Goal: Task Accomplishment & Management: Use online tool/utility

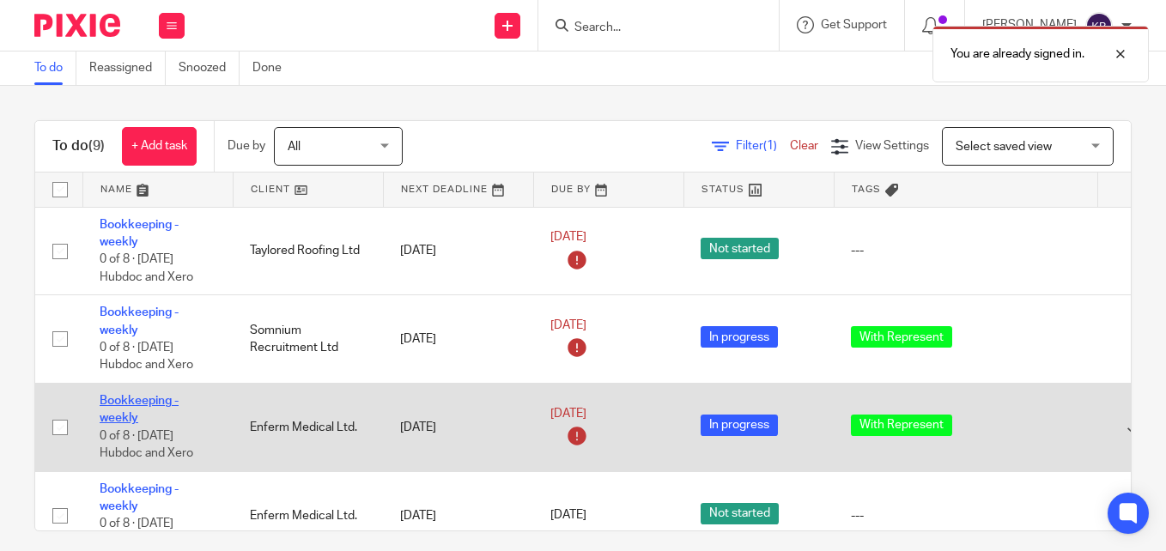
click at [130, 401] on link "Bookkeeping - weekly" at bounding box center [139, 409] width 79 height 29
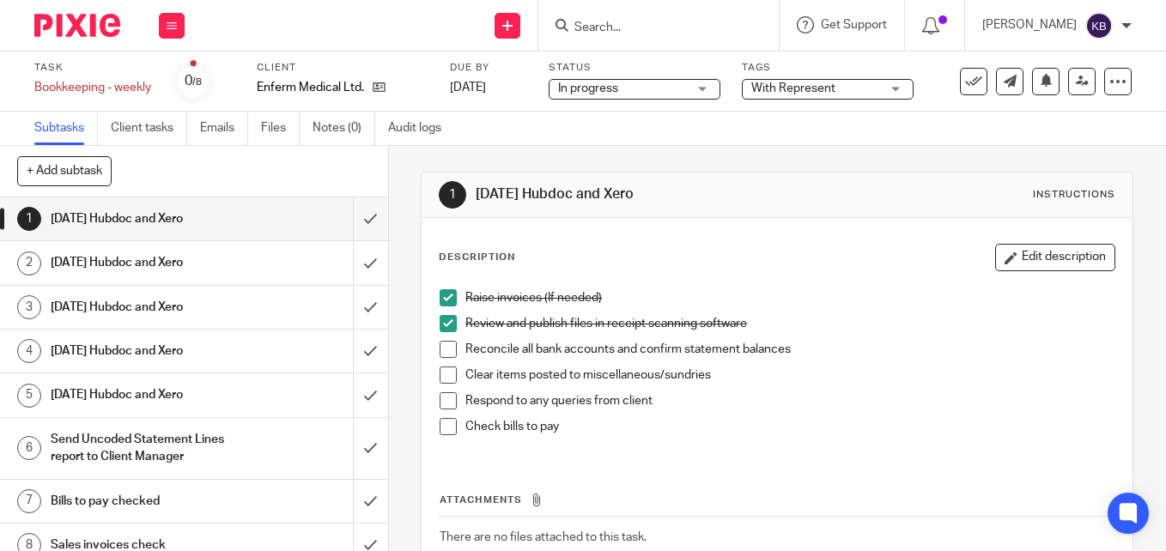
click at [442, 348] on span at bounding box center [447, 349] width 17 height 17
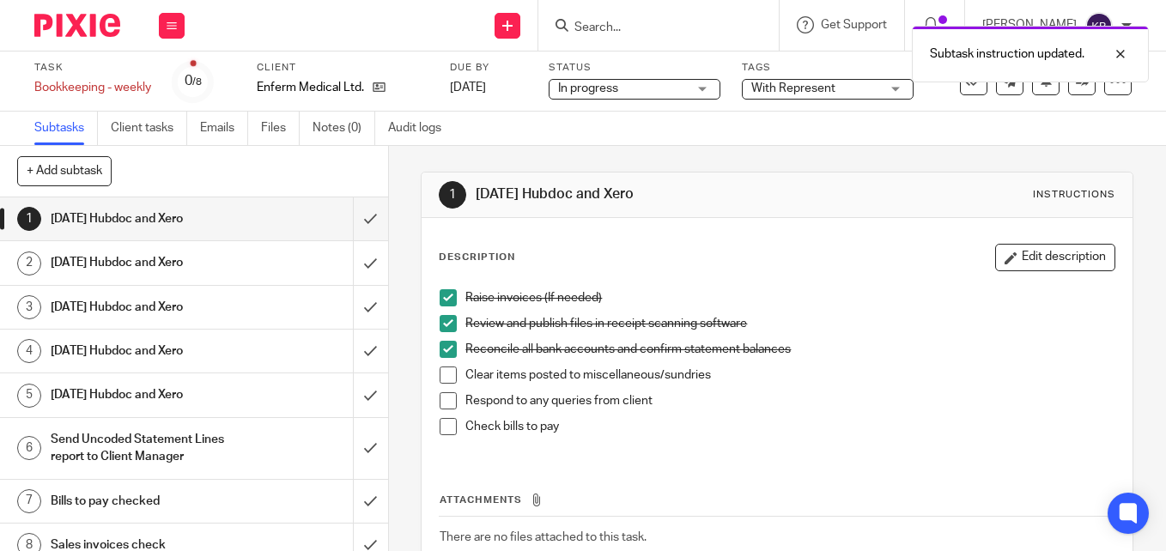
click at [439, 378] on span at bounding box center [447, 374] width 17 height 17
click at [444, 405] on span at bounding box center [447, 400] width 17 height 17
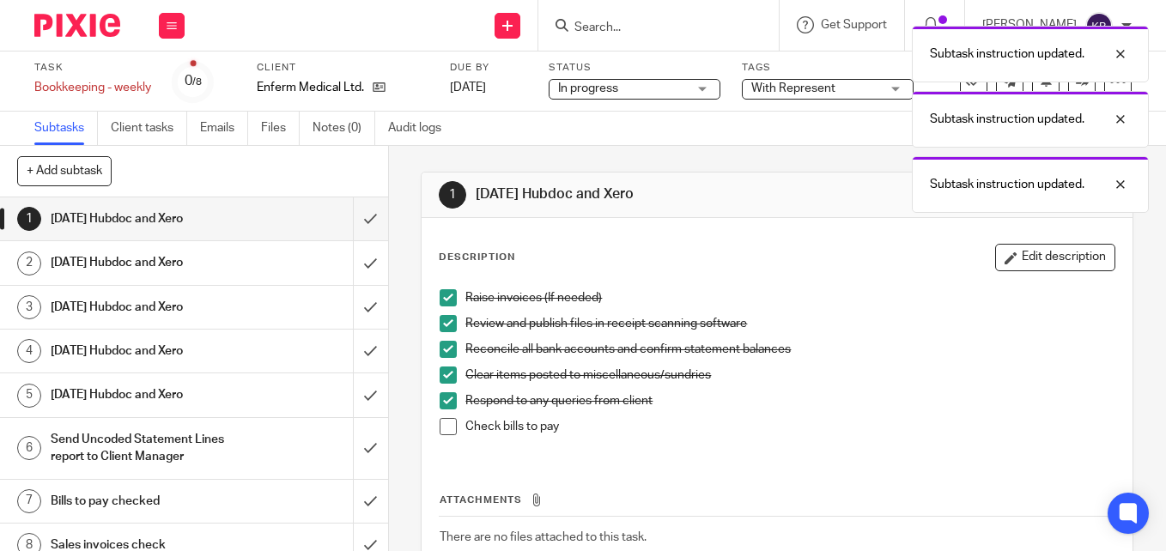
click at [446, 428] on span at bounding box center [447, 426] width 17 height 17
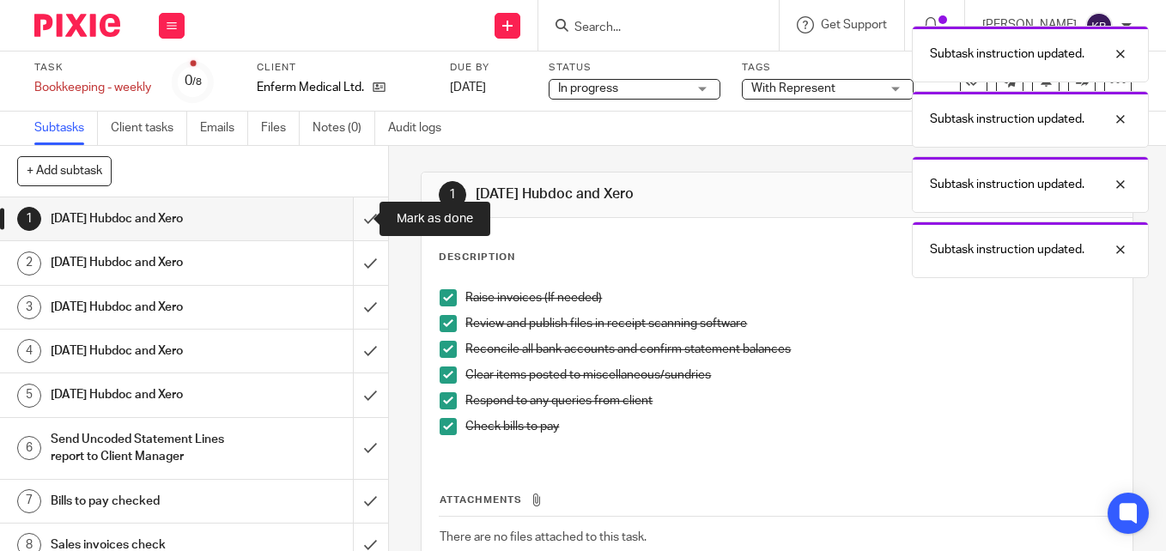
click at [356, 221] on input "submit" at bounding box center [194, 218] width 388 height 43
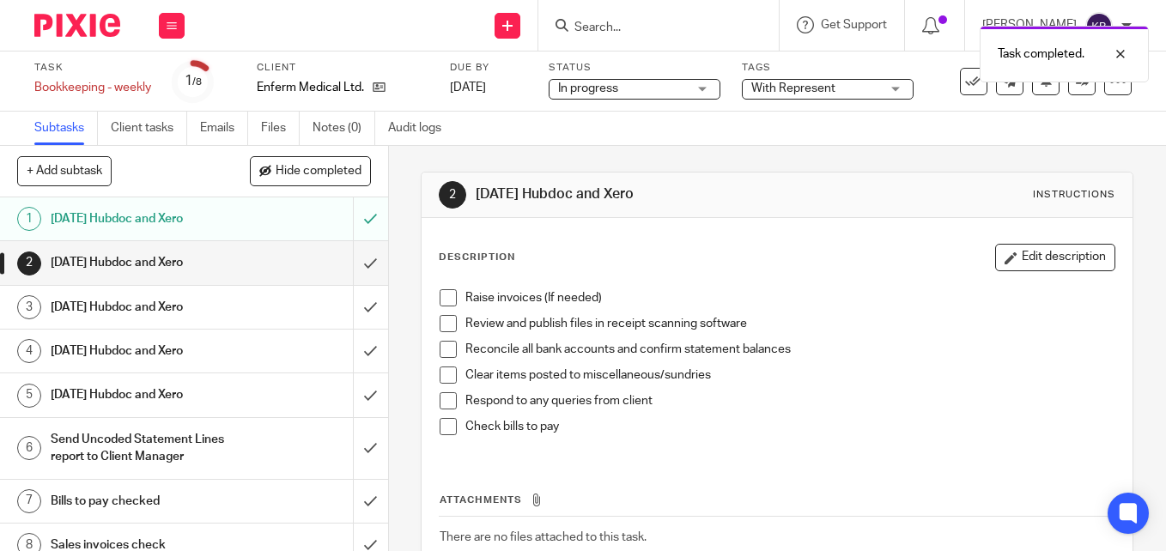
click at [154, 270] on h1 "[DATE] Hubdoc and Xero" at bounding box center [146, 263] width 190 height 26
click at [439, 297] on span at bounding box center [447, 297] width 17 height 17
click at [439, 326] on span at bounding box center [447, 323] width 17 height 17
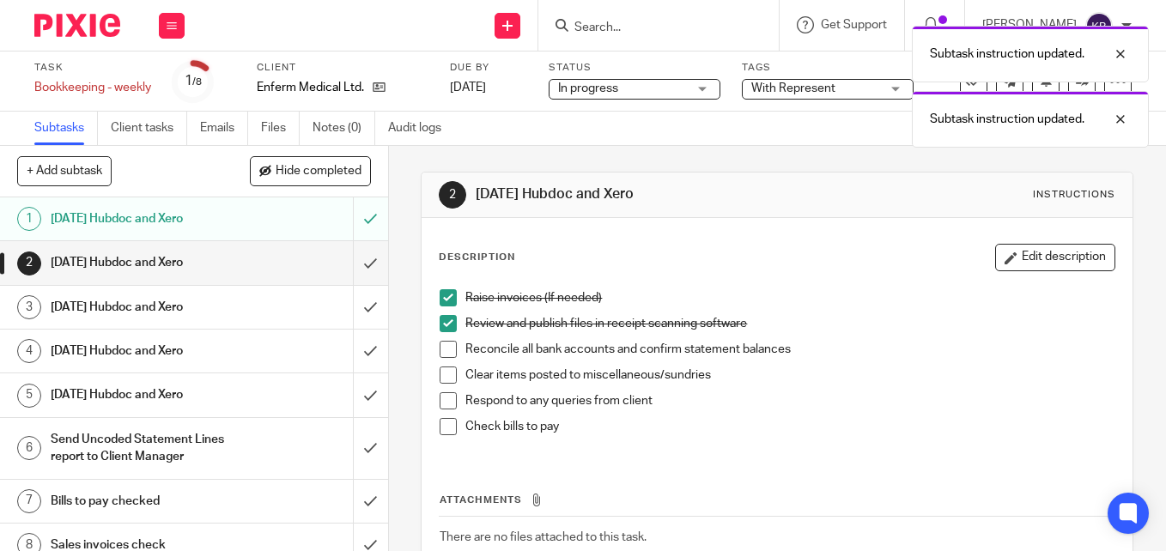
click at [441, 348] on span at bounding box center [447, 349] width 17 height 17
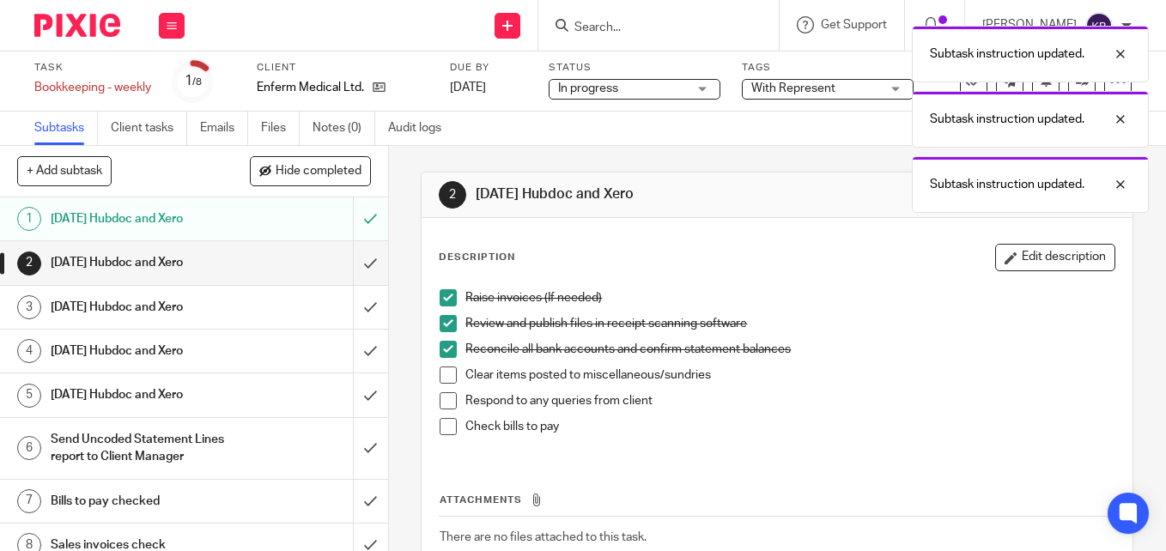
click at [439, 378] on span at bounding box center [447, 374] width 17 height 17
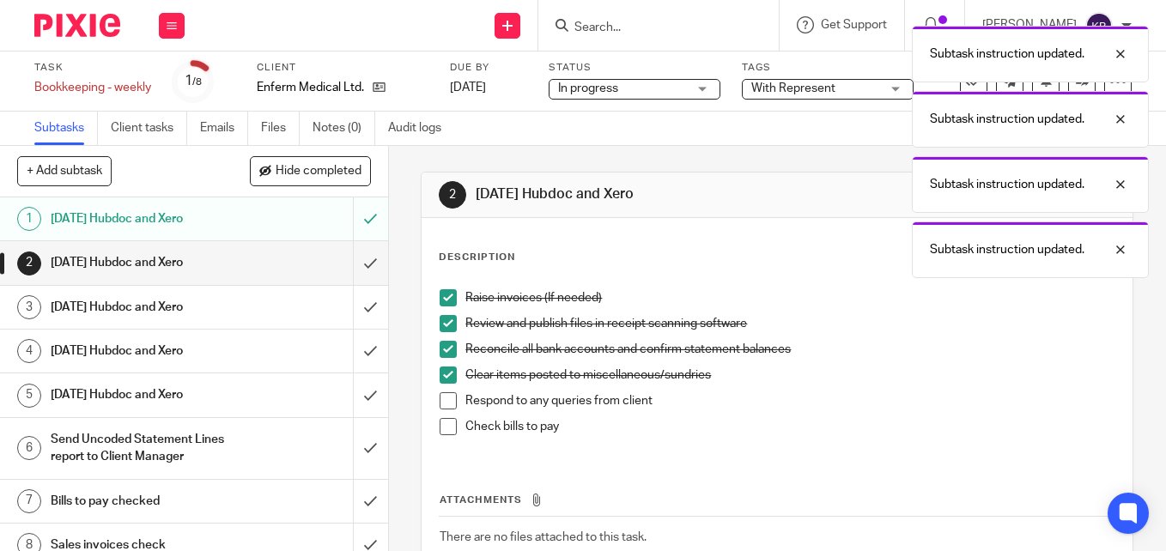
click at [445, 409] on span at bounding box center [447, 400] width 17 height 17
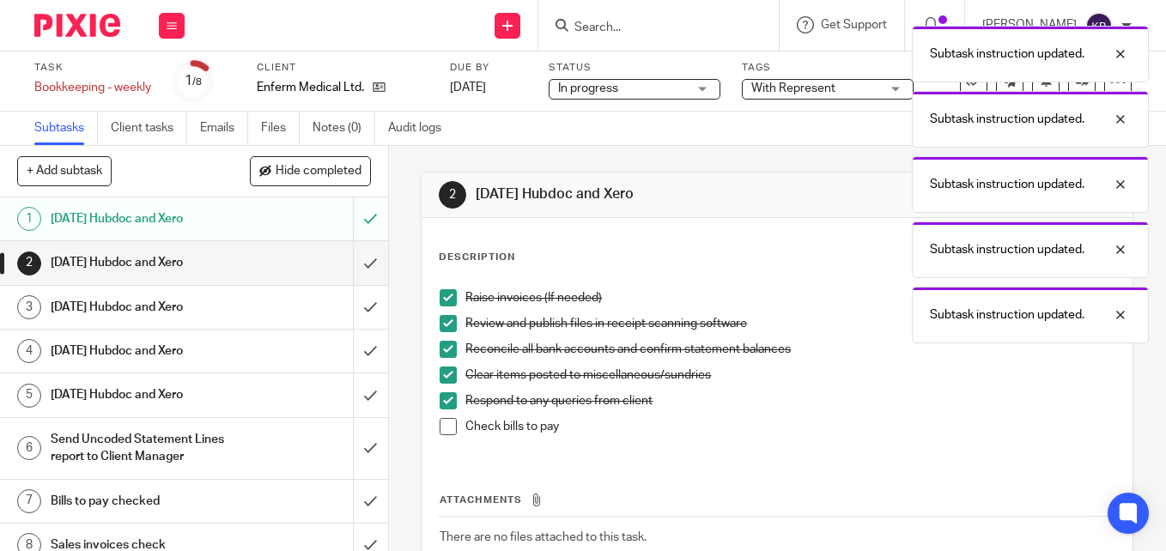
click at [442, 427] on span at bounding box center [447, 426] width 17 height 17
click at [263, 304] on div "Wednesday Hubdoc and Xero" at bounding box center [193, 307] width 285 height 26
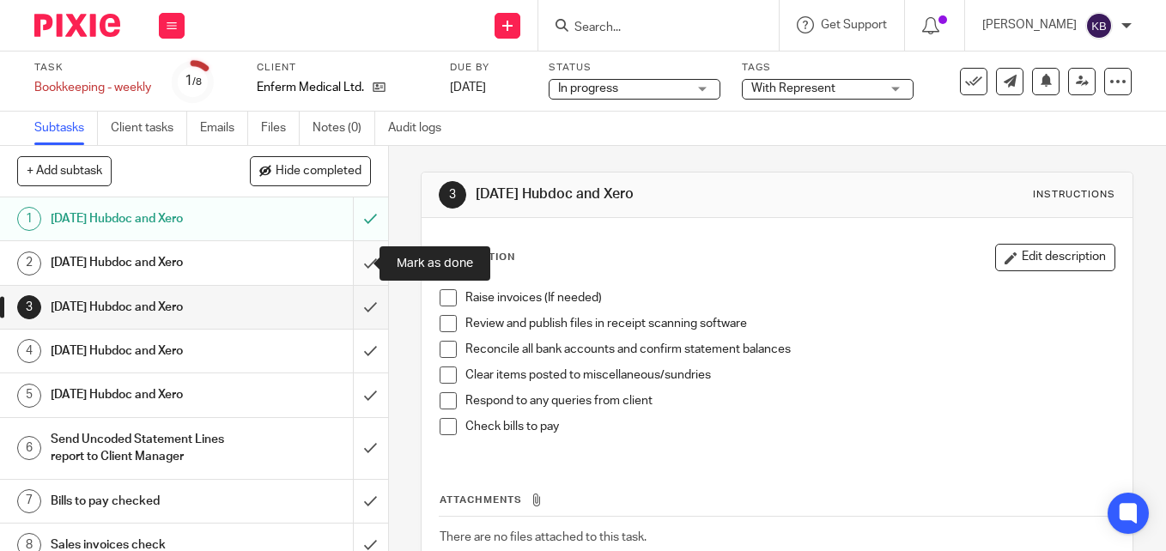
click at [354, 263] on input "submit" at bounding box center [194, 262] width 388 height 43
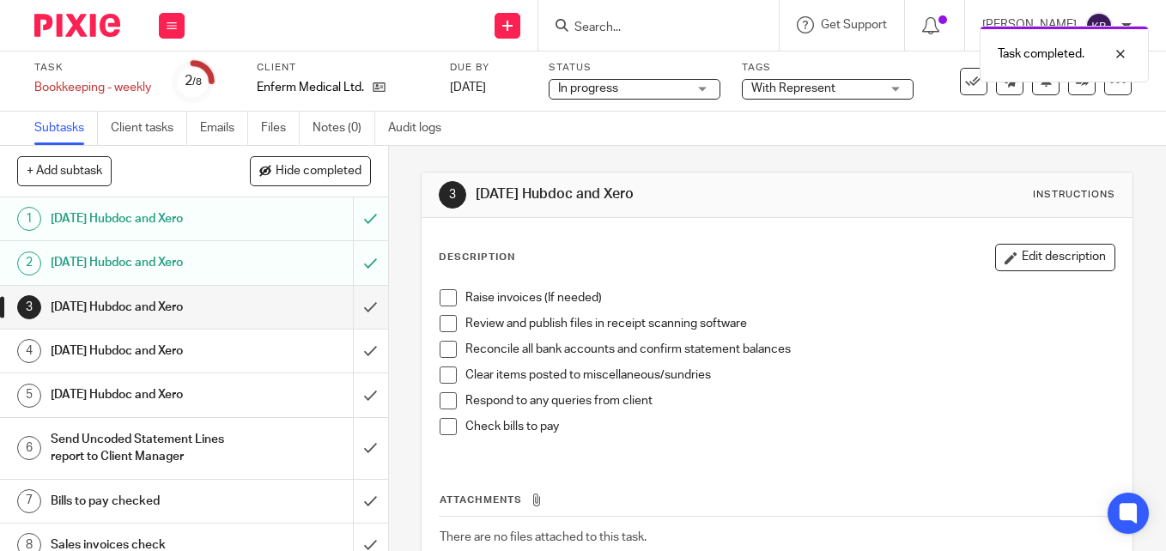
click at [443, 291] on span at bounding box center [447, 297] width 17 height 17
click at [446, 318] on span at bounding box center [447, 323] width 17 height 17
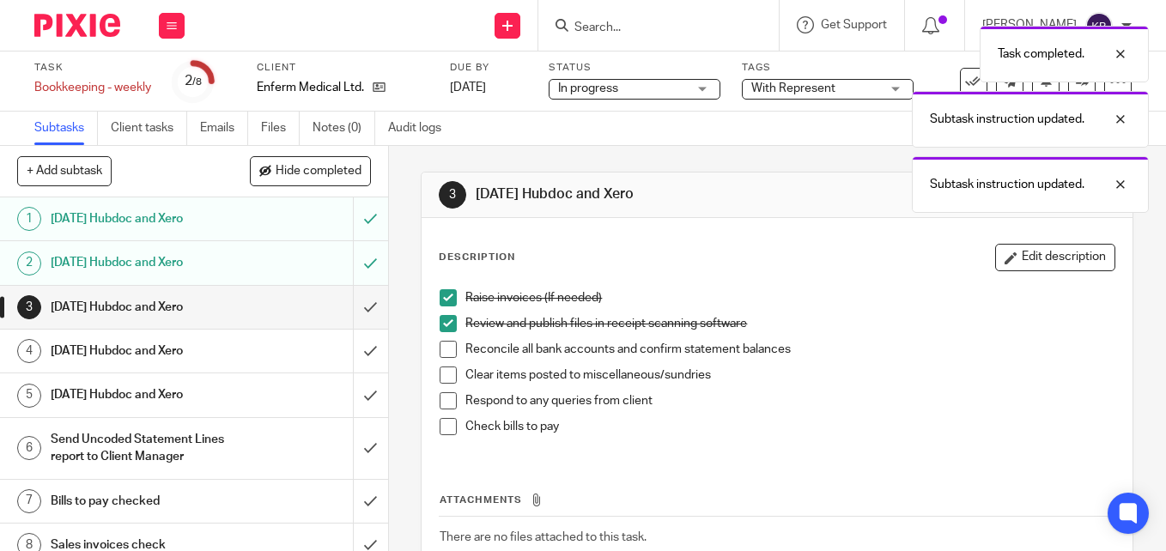
click at [445, 343] on span at bounding box center [447, 349] width 17 height 17
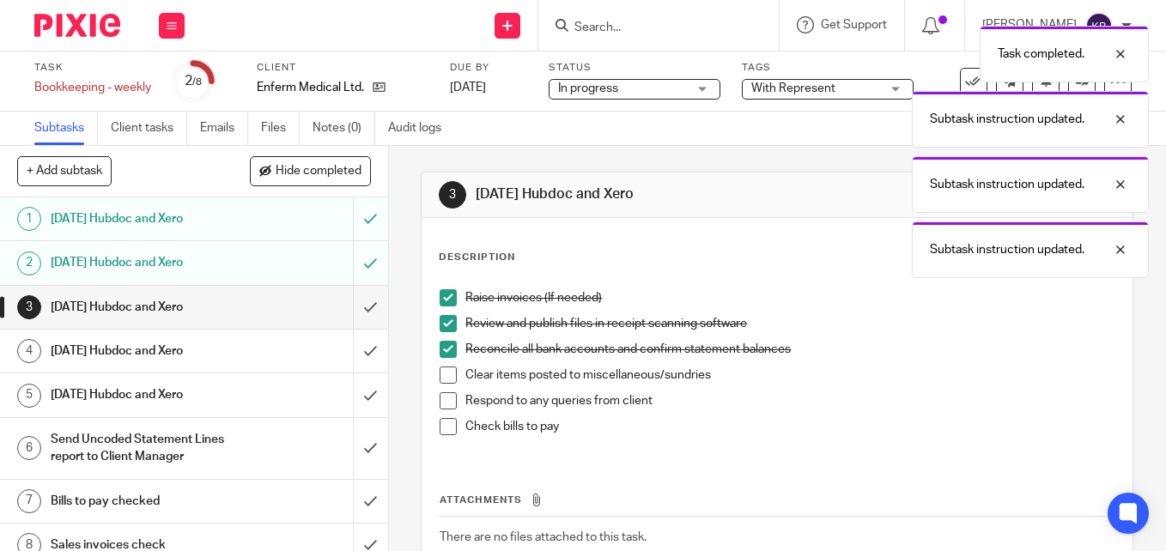
click at [445, 375] on span at bounding box center [447, 374] width 17 height 17
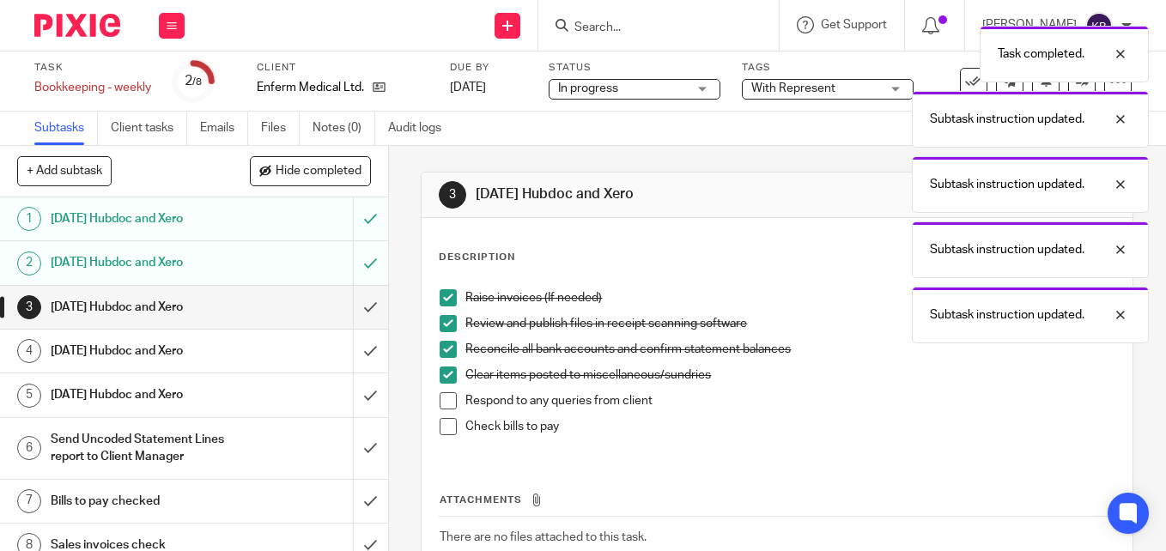
click at [440, 404] on span at bounding box center [447, 400] width 17 height 17
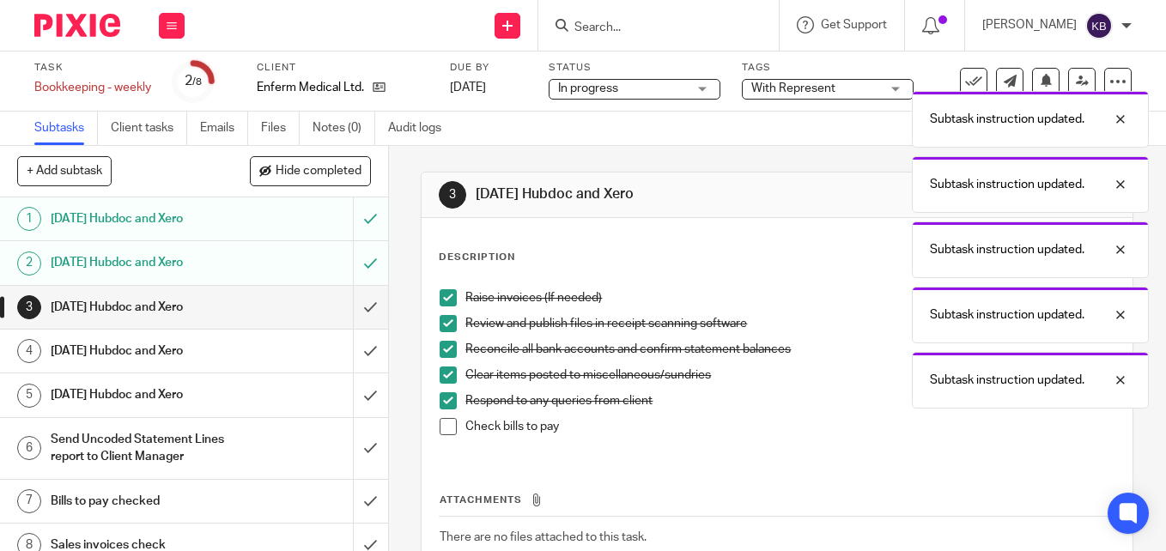
click at [443, 422] on span at bounding box center [447, 426] width 17 height 17
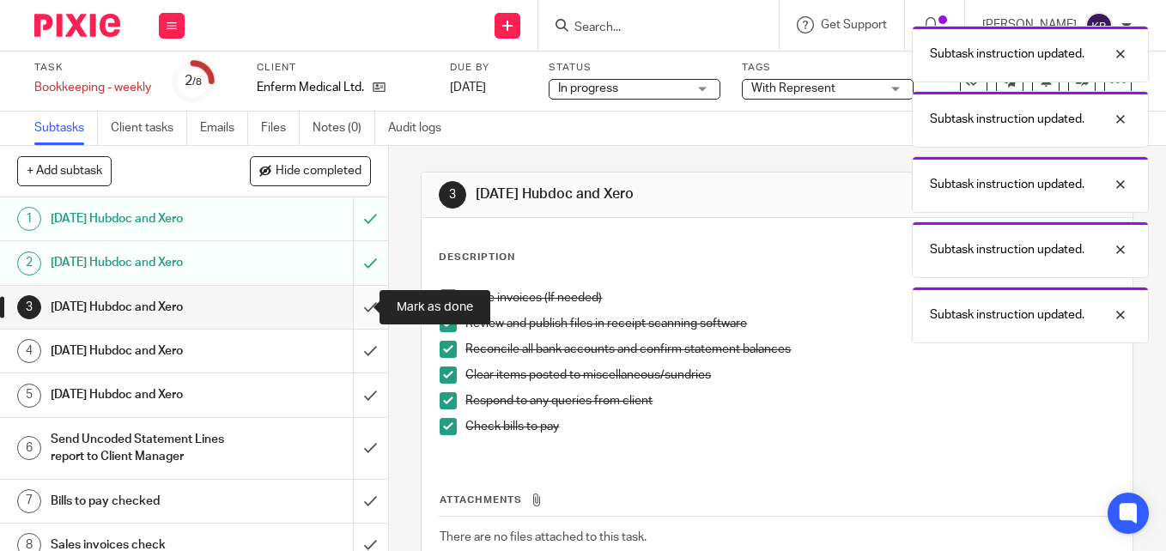
click at [350, 309] on input "submit" at bounding box center [194, 307] width 388 height 43
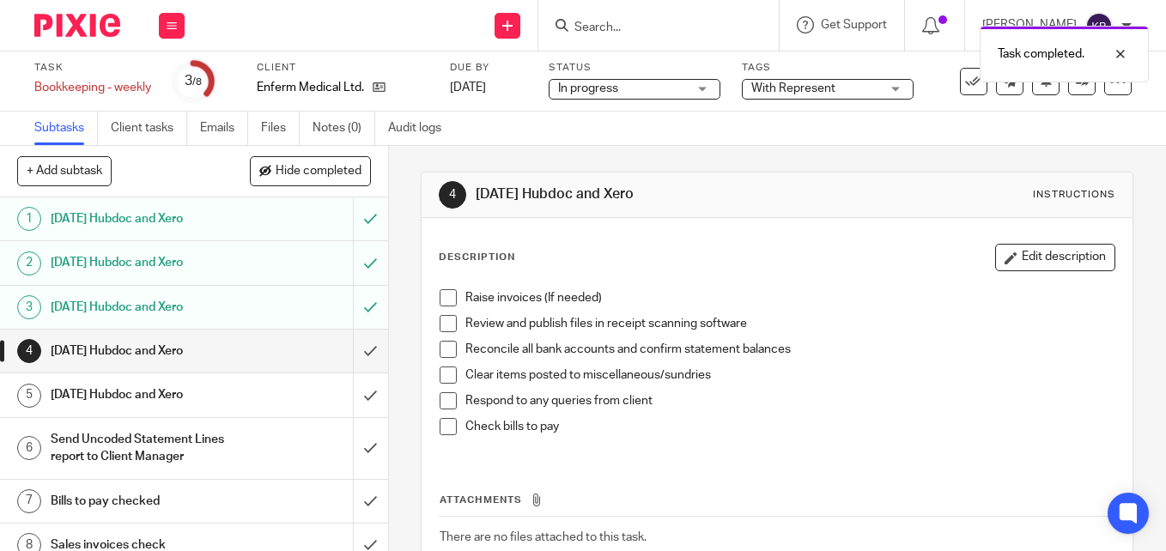
click at [449, 300] on span at bounding box center [447, 297] width 17 height 17
click at [449, 324] on span at bounding box center [447, 323] width 17 height 17
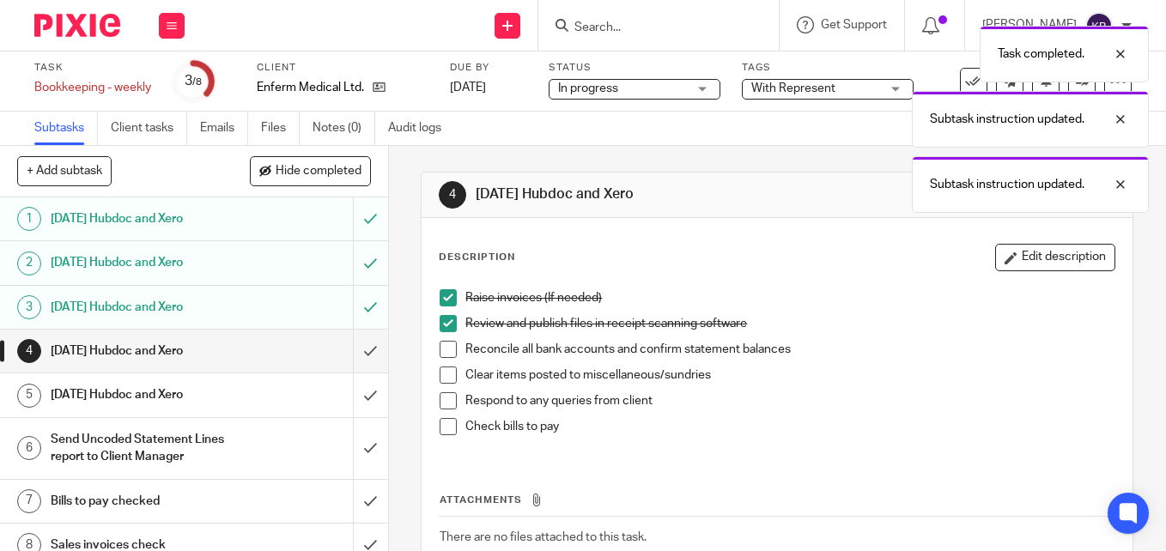
click at [446, 350] on span at bounding box center [447, 349] width 17 height 17
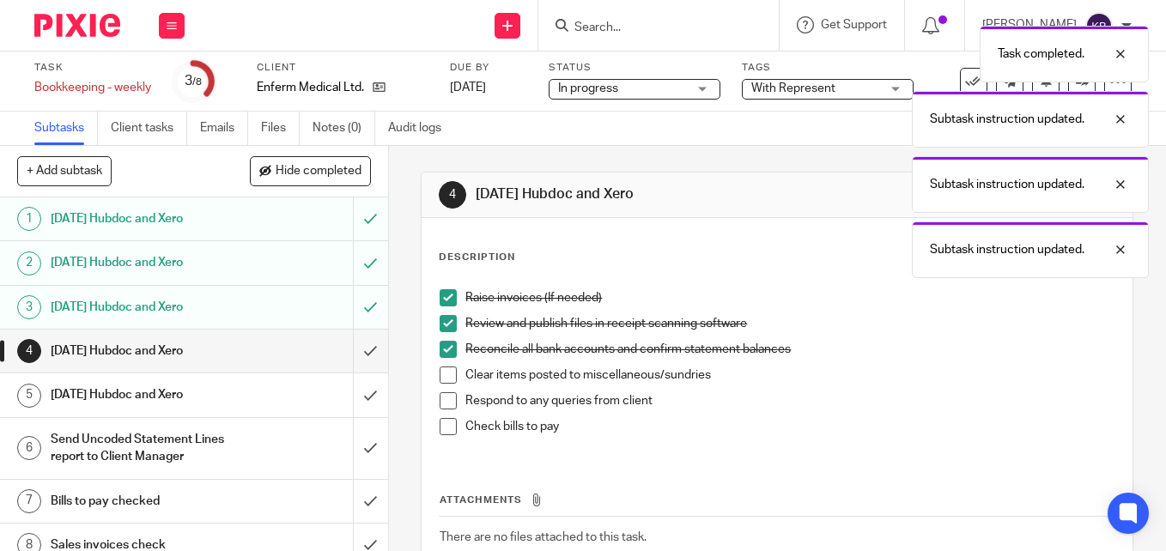
click at [448, 370] on span at bounding box center [447, 374] width 17 height 17
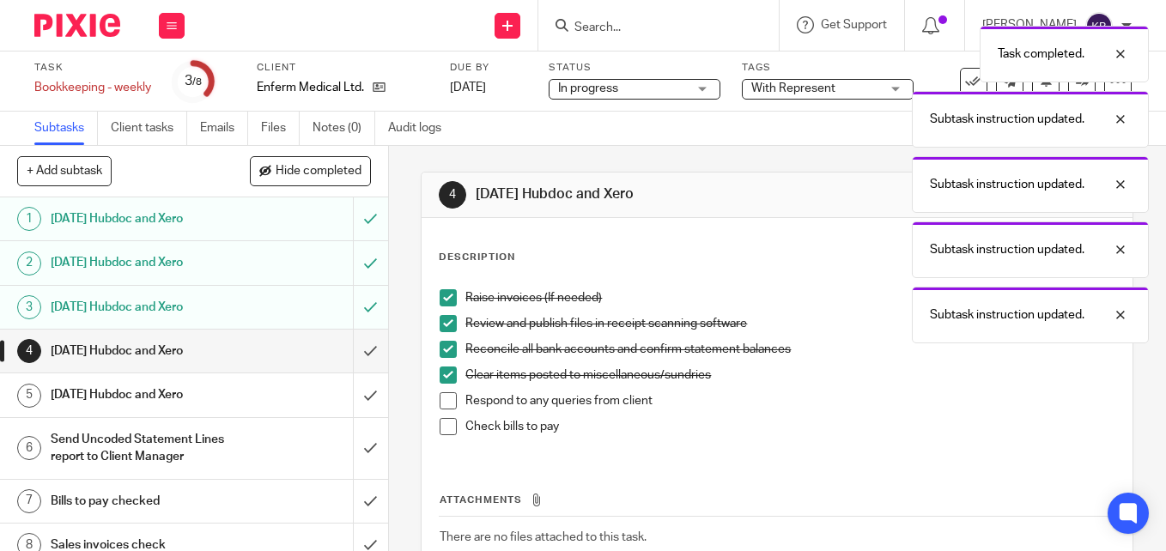
click at [445, 401] on span at bounding box center [447, 400] width 17 height 17
click at [445, 429] on span at bounding box center [447, 426] width 17 height 17
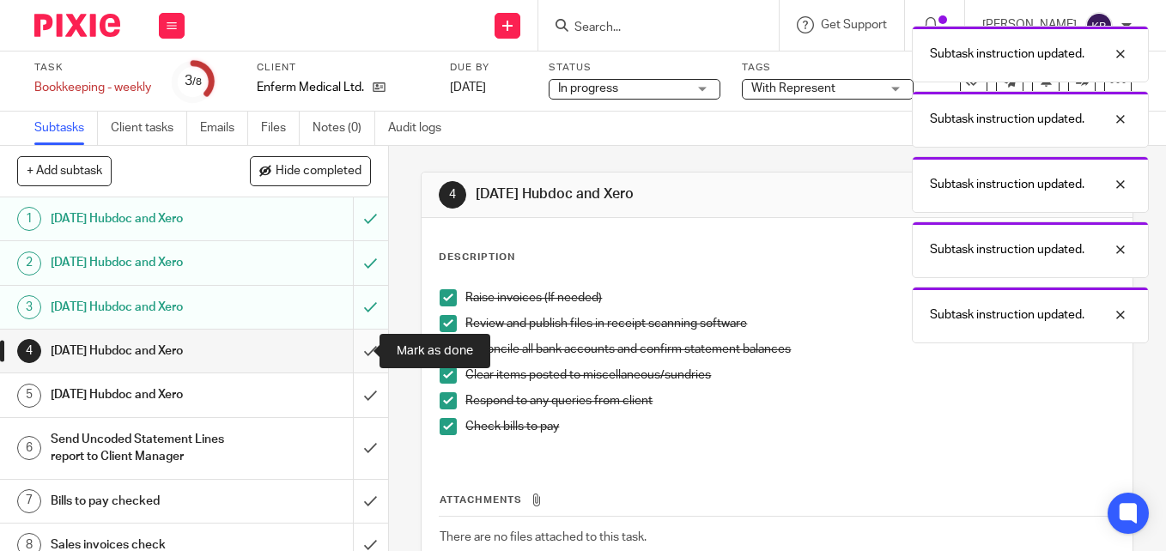
click at [357, 344] on input "submit" at bounding box center [194, 351] width 388 height 43
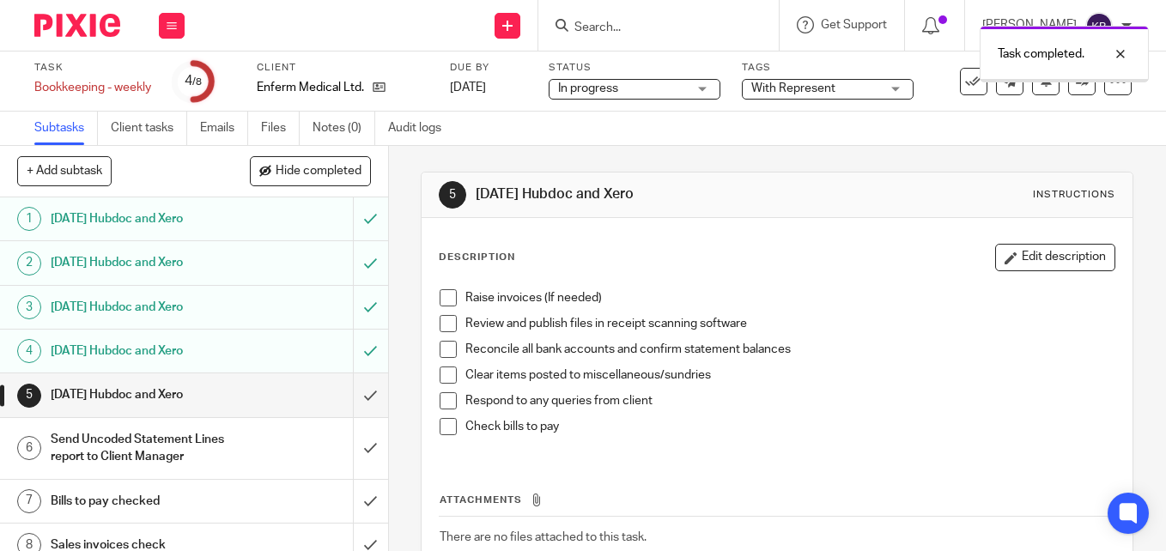
scroll to position [16, 0]
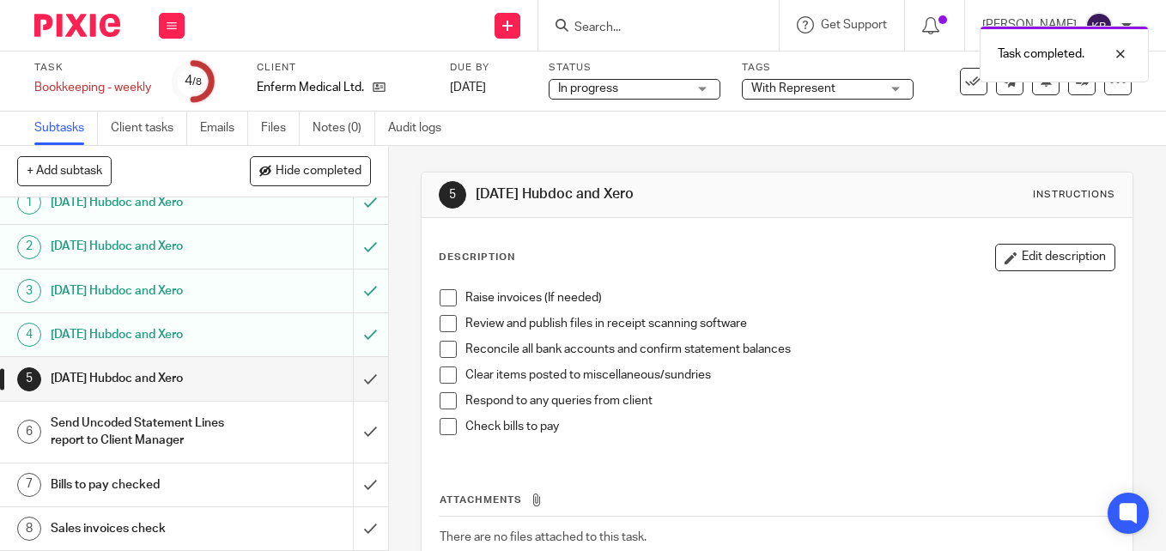
click at [443, 298] on span at bounding box center [447, 297] width 17 height 17
click at [441, 326] on span at bounding box center [447, 323] width 17 height 17
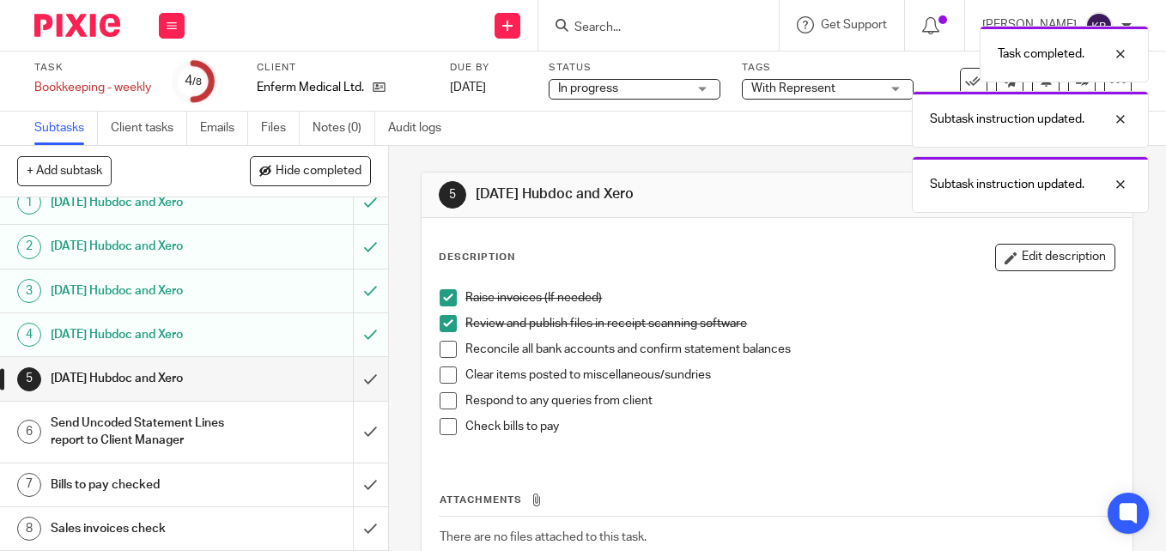
drag, startPoint x: 443, startPoint y: 347, endPoint x: 440, endPoint y: 358, distance: 11.5
click at [443, 348] on span at bounding box center [447, 349] width 17 height 17
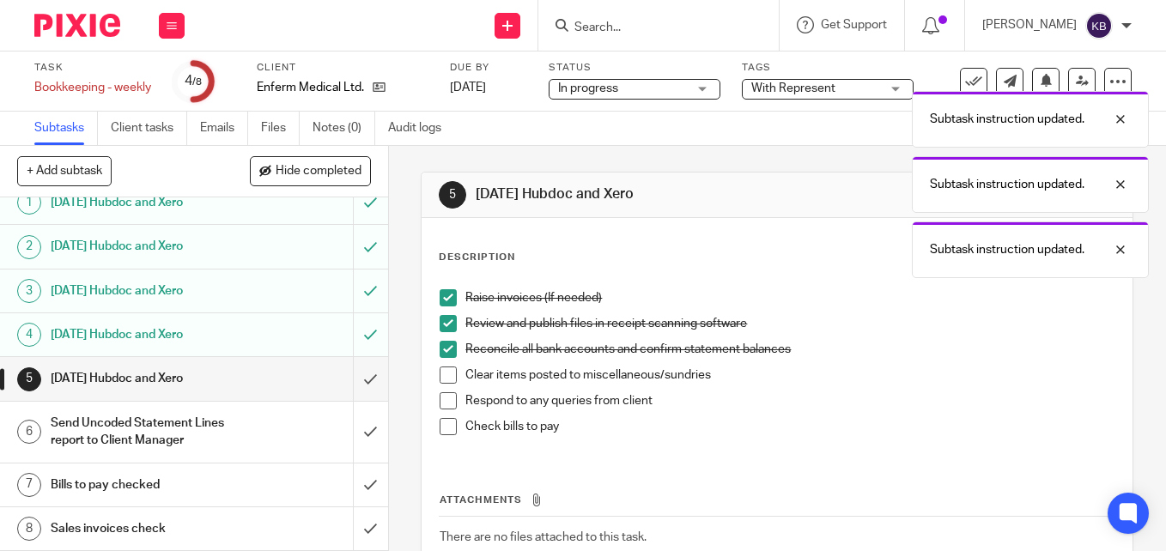
click at [445, 379] on span at bounding box center [447, 374] width 17 height 17
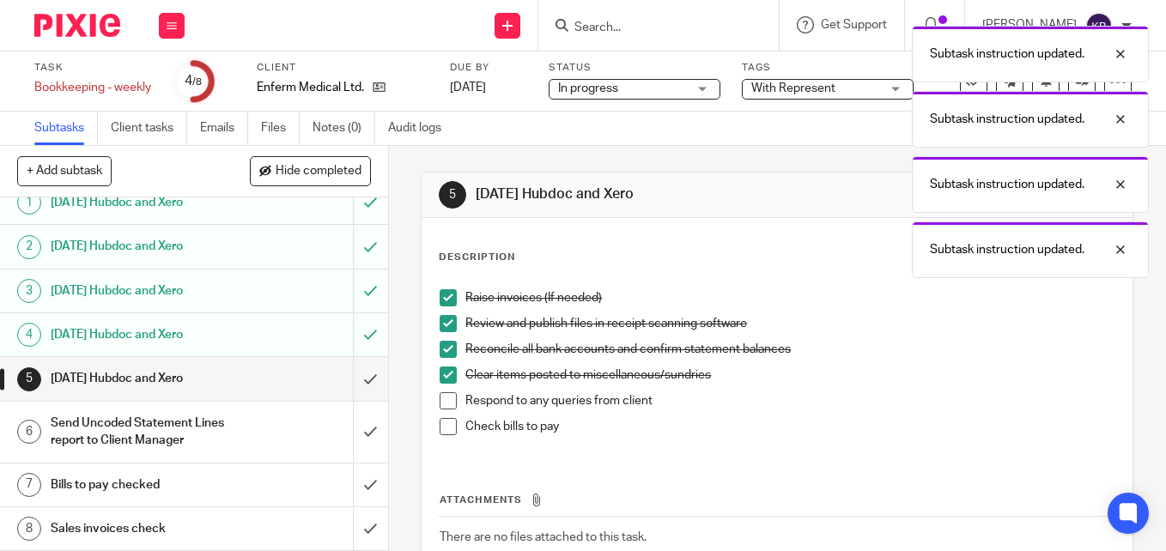
click at [439, 405] on span at bounding box center [447, 400] width 17 height 17
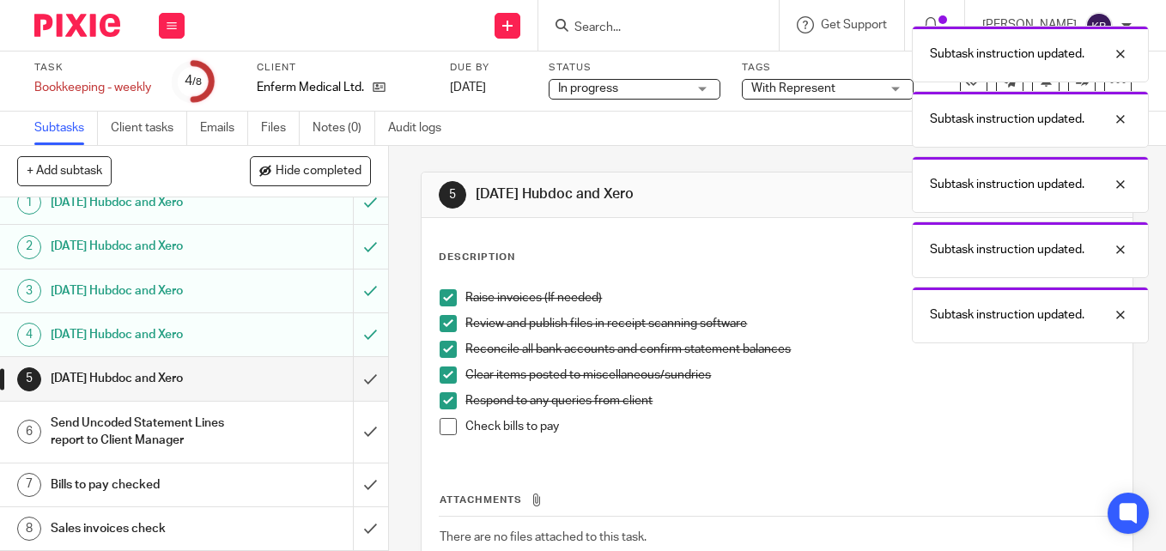
click at [445, 436] on li "Check bills to pay" at bounding box center [776, 431] width 675 height 26
click at [447, 425] on span at bounding box center [447, 426] width 17 height 17
click at [348, 377] on input "submit" at bounding box center [194, 378] width 388 height 43
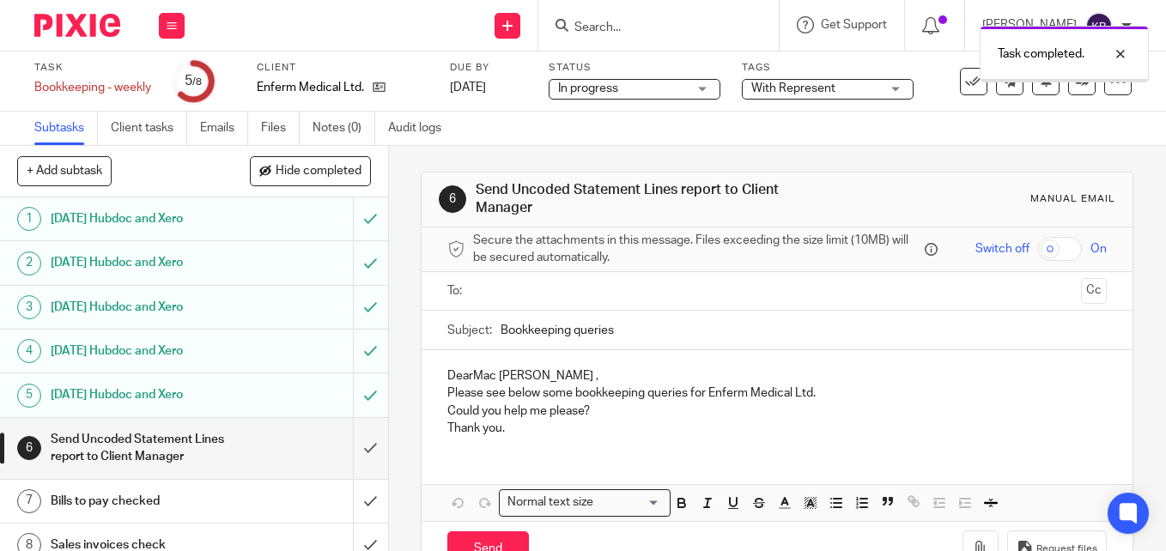
scroll to position [16, 0]
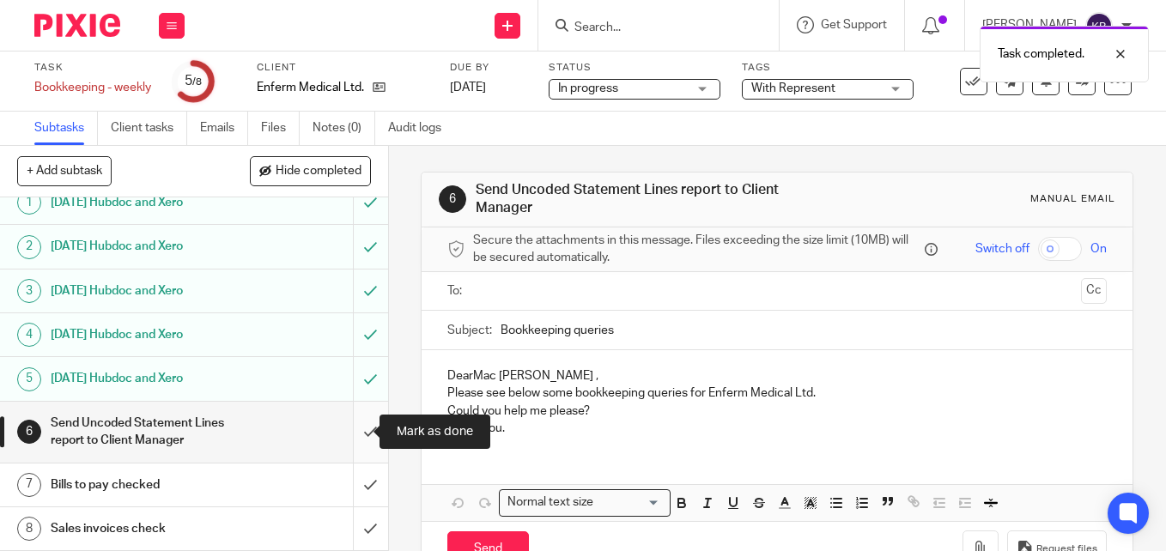
click at [354, 430] on input "submit" at bounding box center [194, 432] width 388 height 61
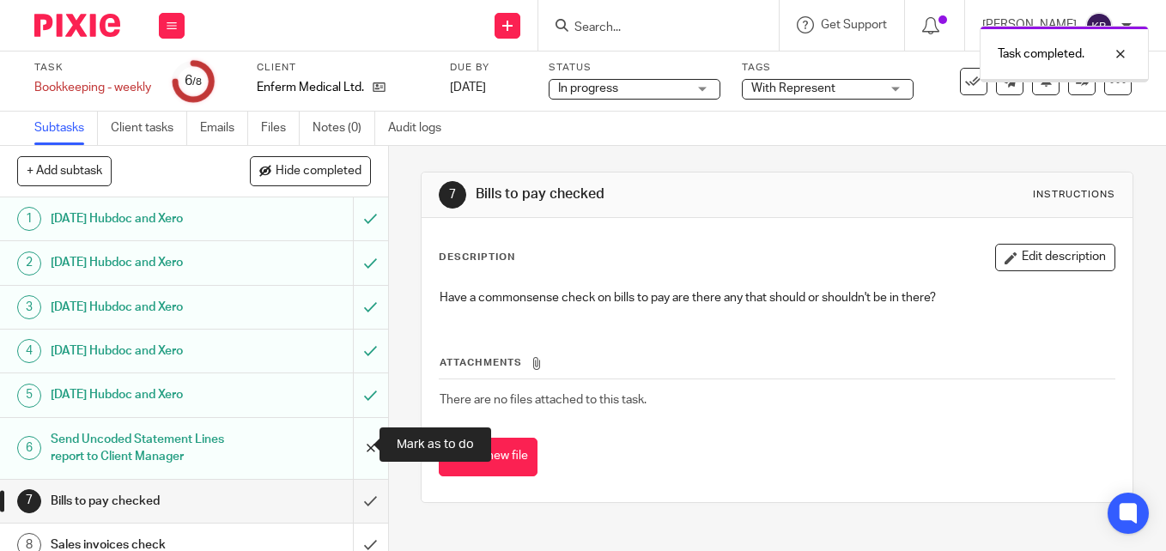
scroll to position [16, 0]
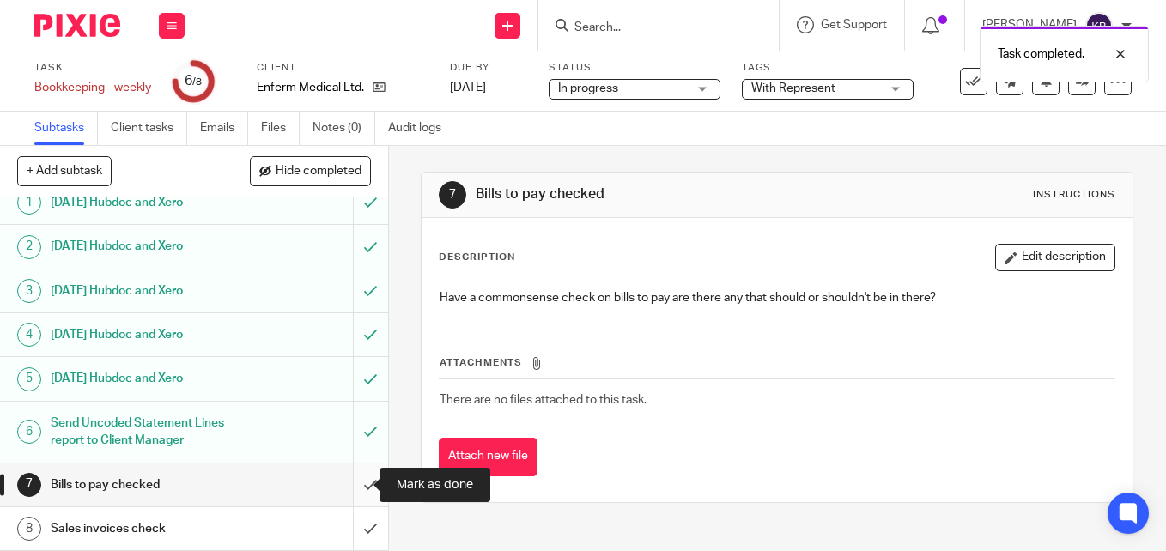
click at [348, 484] on input "submit" at bounding box center [194, 484] width 388 height 43
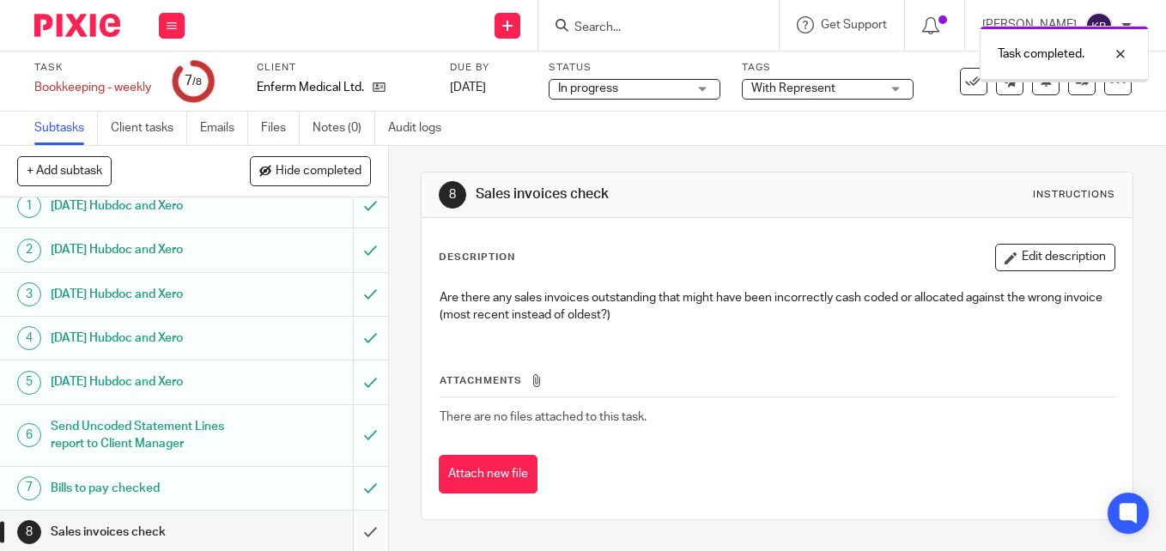
scroll to position [16, 0]
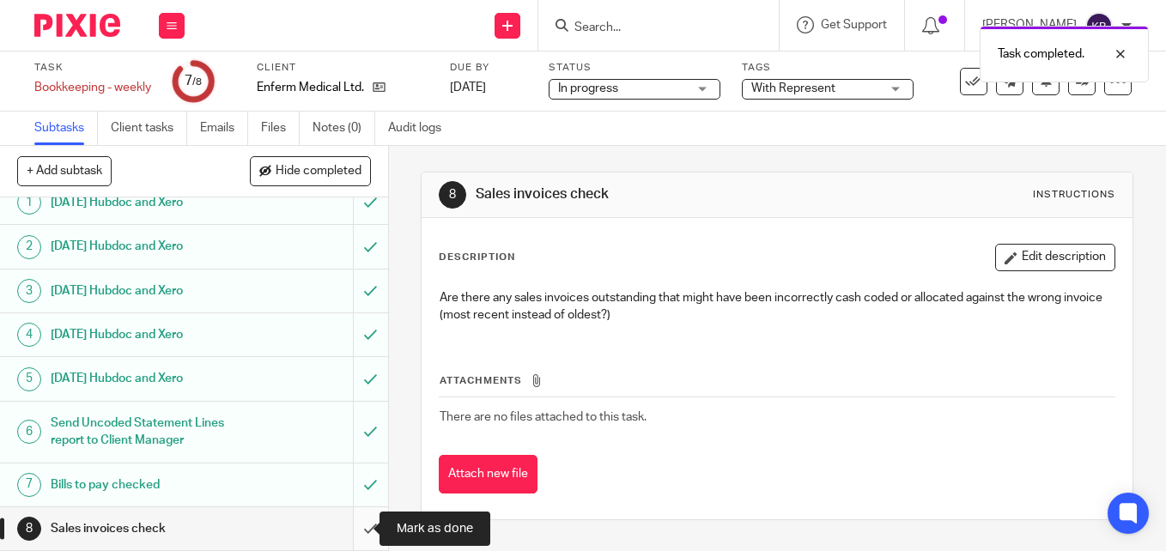
click at [352, 528] on input "submit" at bounding box center [194, 528] width 388 height 43
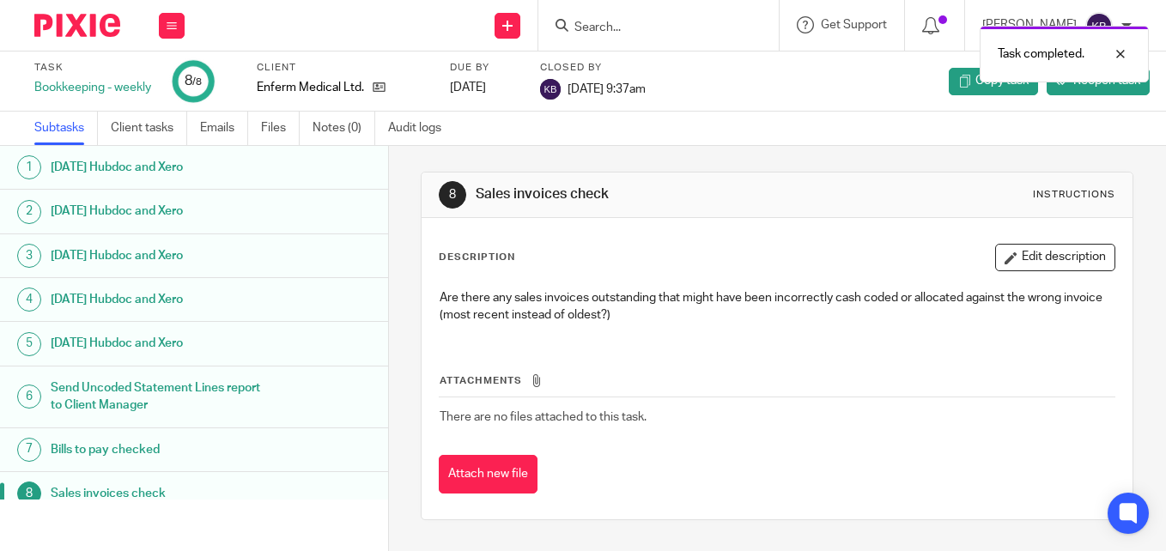
click at [70, 18] on img at bounding box center [77, 25] width 86 height 23
